Goal: Task Accomplishment & Management: Manage account settings

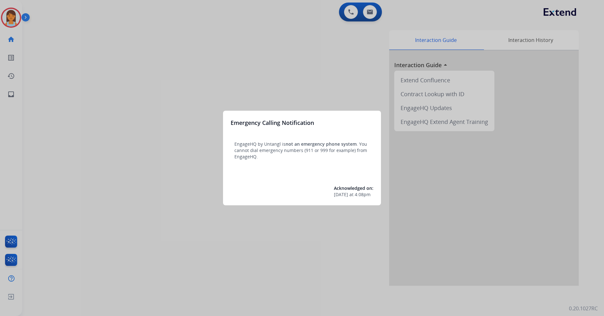
click at [210, 22] on div at bounding box center [302, 158] width 604 height 316
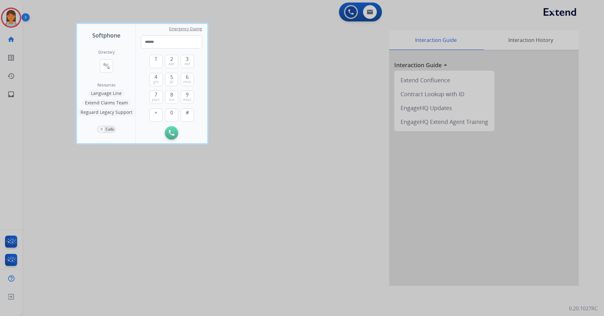
drag, startPoint x: 295, startPoint y: 4, endPoint x: 130, endPoint y: 29, distance: 166.7
click at [294, 5] on div at bounding box center [302, 158] width 604 height 316
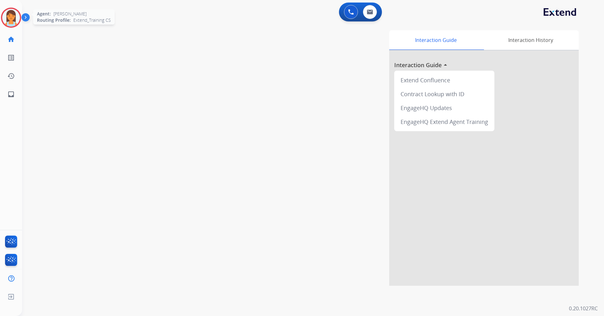
click at [19, 23] on div at bounding box center [11, 18] width 20 height 20
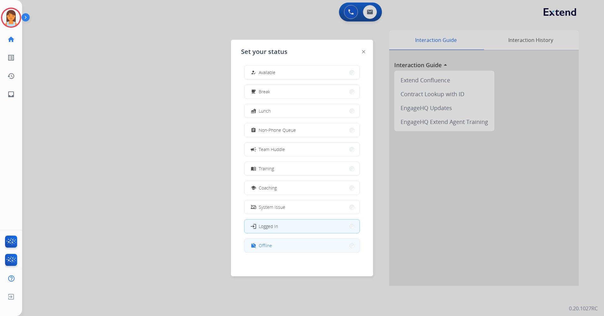
scroll to position [2, 0]
click at [291, 253] on div "how_to_reg Available free_breakfast Break fastfood Lunch assignment Non-Phone Q…" at bounding box center [302, 161] width 122 height 199
click at [267, 250] on button "work_off Offline" at bounding box center [301, 246] width 115 height 14
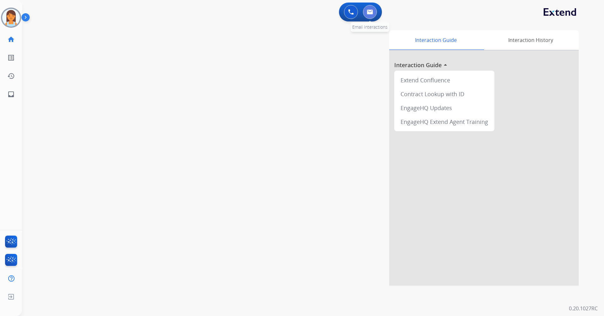
click at [373, 14] on button at bounding box center [370, 12] width 14 height 14
